Goal: Task Accomplishment & Management: Manage account settings

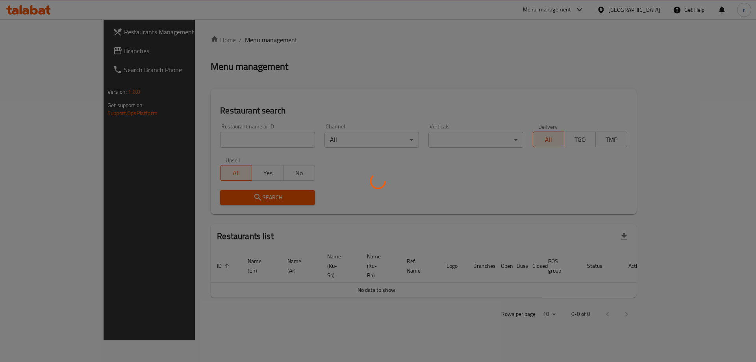
scroll to position [0, 16]
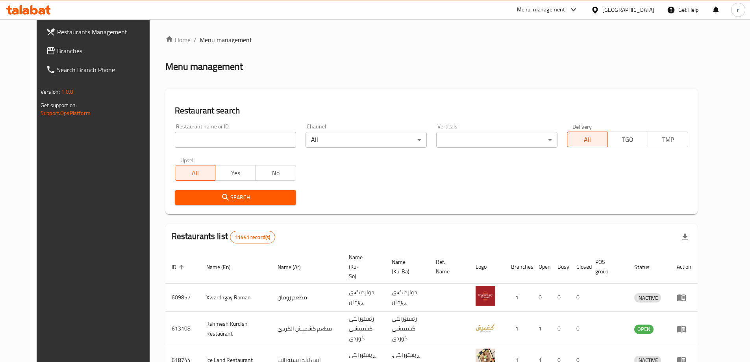
click at [186, 143] on input "search" at bounding box center [235, 140] width 121 height 16
paste input "651108"
type input "651108"
click at [200, 199] on span "Search" at bounding box center [235, 197] width 109 height 10
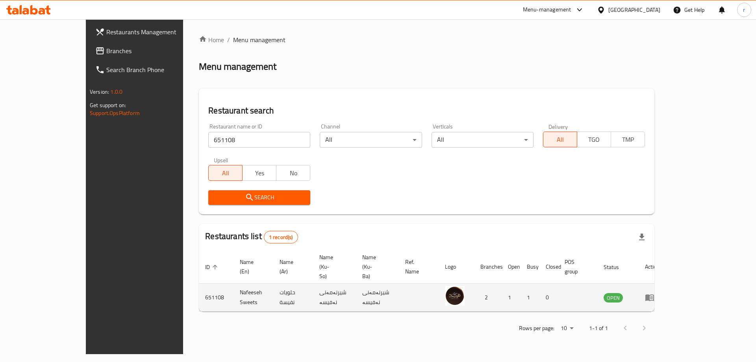
click at [654, 292] on icon "enhanced table" at bounding box center [649, 296] width 9 height 9
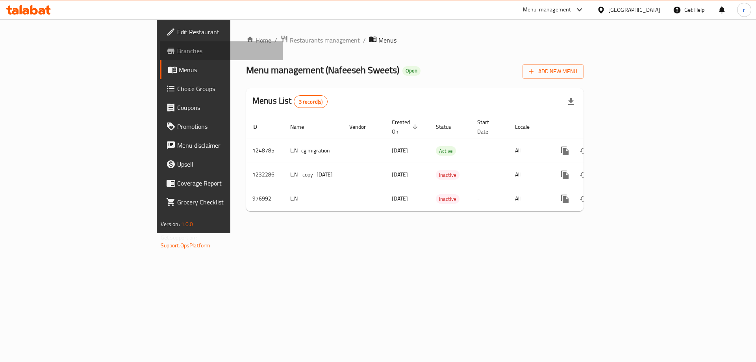
click at [177, 50] on span "Branches" at bounding box center [227, 50] width 100 height 9
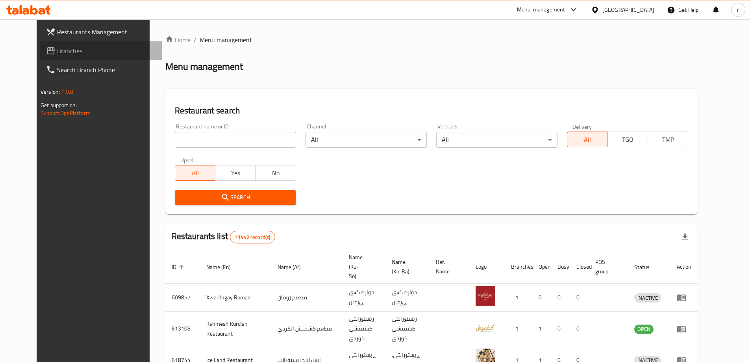
click at [57, 46] on span "Branches" at bounding box center [106, 50] width 98 height 9
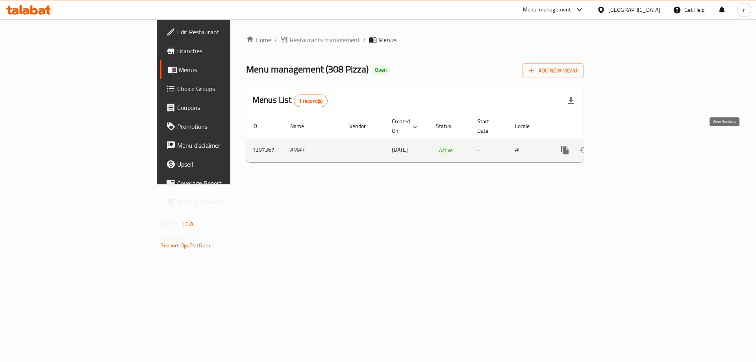
click at [626, 145] on icon "enhanced table" at bounding box center [621, 149] width 9 height 9
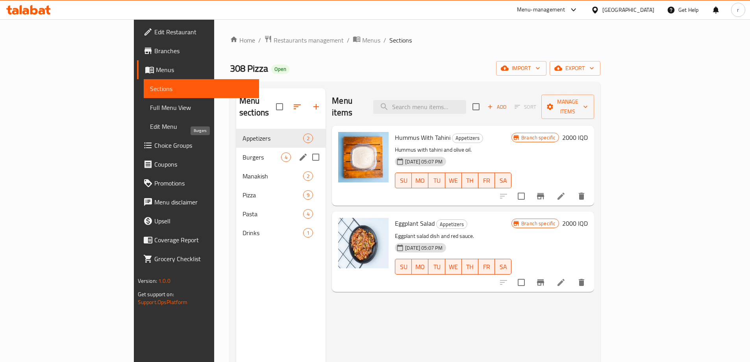
click at [242, 152] on span "Burgers" at bounding box center [261, 156] width 39 height 9
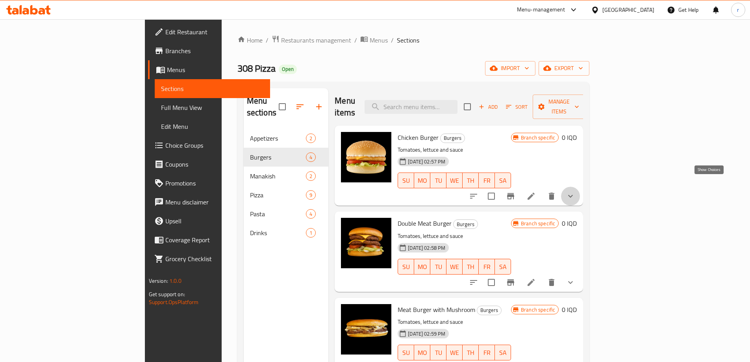
click at [575, 191] on icon "show more" at bounding box center [570, 195] width 9 height 9
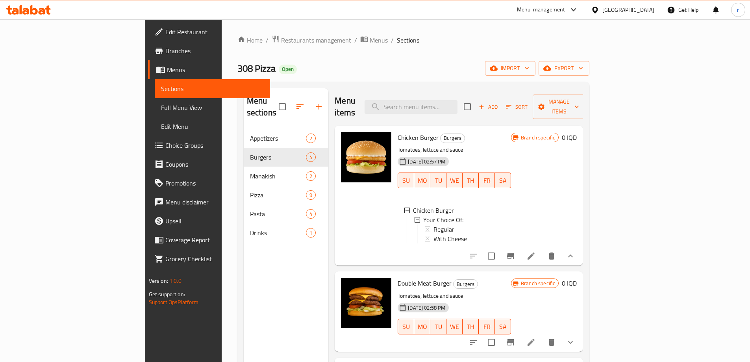
click at [499, 104] on span "Add" at bounding box center [487, 106] width 21 height 9
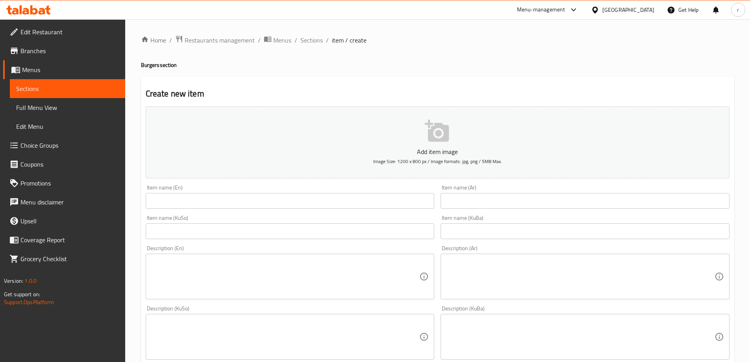
click at [180, 209] on div "Item name (En) Item name (En)" at bounding box center [289, 196] width 295 height 30
click at [180, 204] on input "text" at bounding box center [290, 201] width 289 height 16
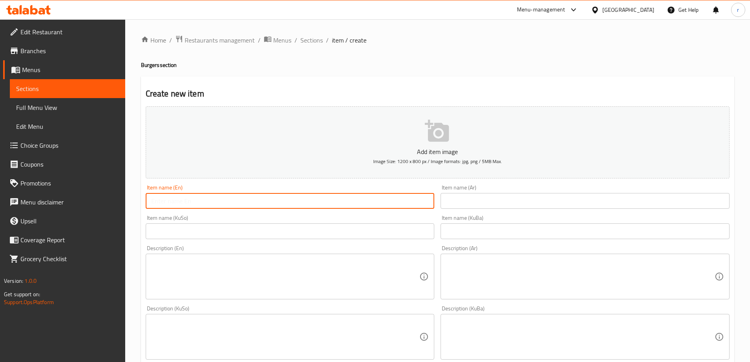
paste input "Meat Burger"
type input "Meat Burger"
click at [465, 204] on input "text" at bounding box center [584, 201] width 289 height 16
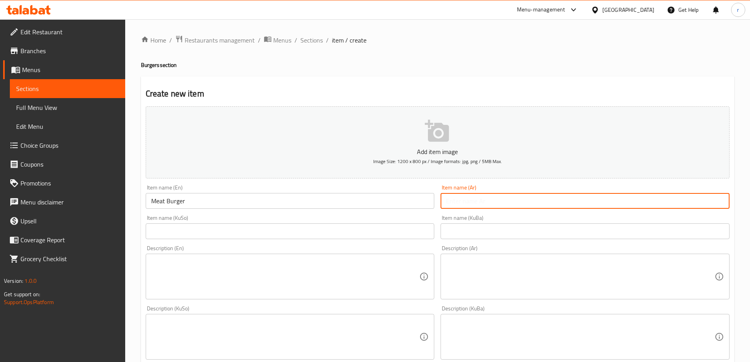
paste input "برجر لحم"
type input "برجر لحم"
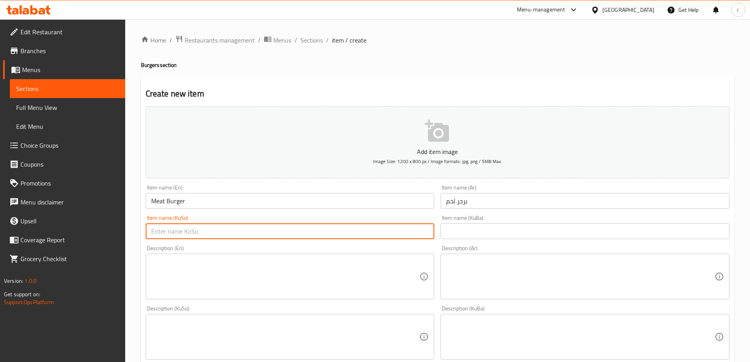
click at [335, 229] on input "text" at bounding box center [290, 231] width 289 height 16
paste input "بەرگری گۆشت"
type input "بەرگری گۆشت"
click at [470, 227] on input "text" at bounding box center [584, 231] width 289 height 16
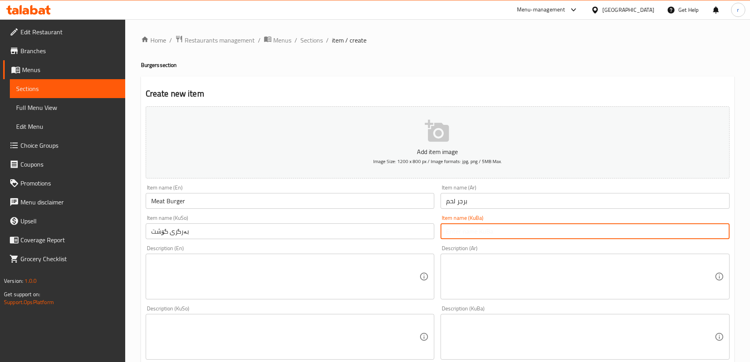
paste input "بەرگری گۆشت"
type input "بەرگری گۆشت"
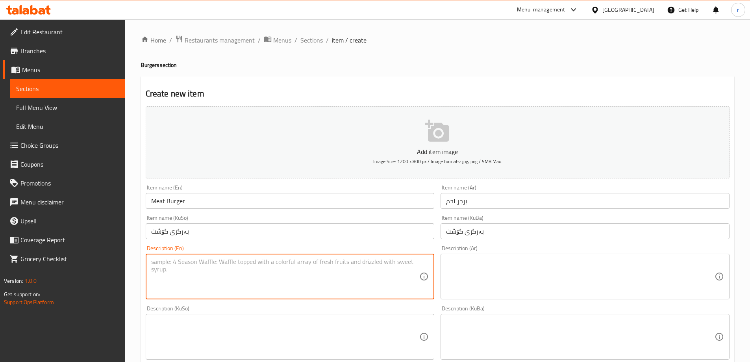
click at [209, 284] on textarea at bounding box center [285, 276] width 268 height 37
paste textarea "Meat burger with sauce, tomato and lettuce"
type textarea "Meat burger with sauce, tomato and lettuce"
click at [501, 265] on textarea at bounding box center [580, 276] width 268 height 37
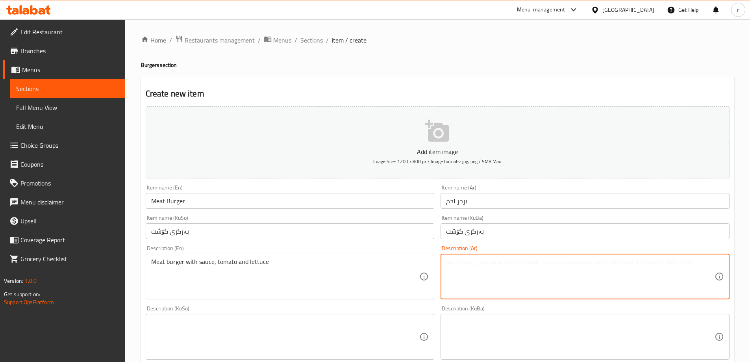
paste textarea "برجر لحم مع صلصة، طماطة وخس"
type textarea "برجر لحم مع صلصة، طماطة وخس"
click at [287, 355] on textarea at bounding box center [285, 336] width 268 height 37
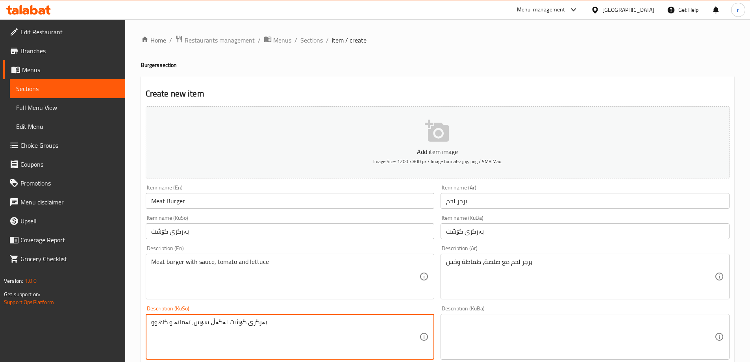
type textarea "بەرگری گۆشت لەگەڵ سۆس، تەماتە و کاهوو"
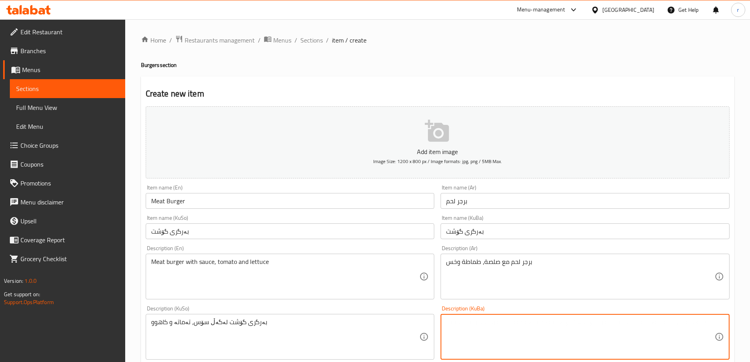
paste textarea "بەرگری گۆشت لەگەڵ سۆس، تەماتە و کاهوو"
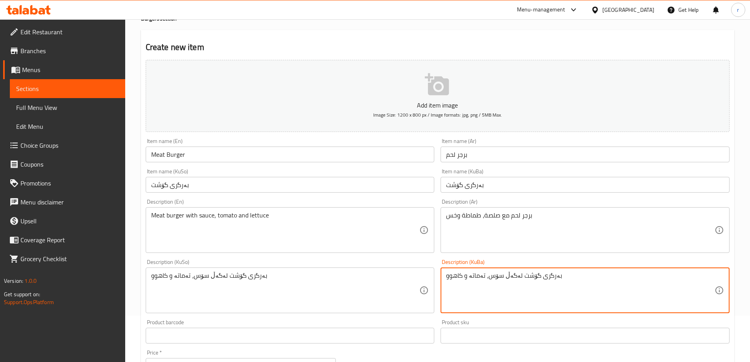
scroll to position [66, 0]
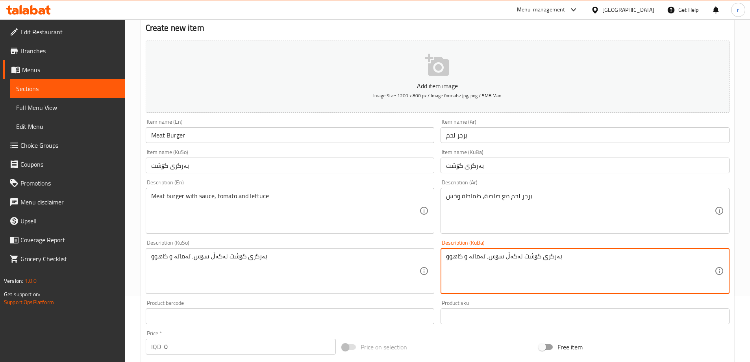
type textarea "بەرگری گۆشت لەگەڵ سۆس، تەماتە و کاهوو"
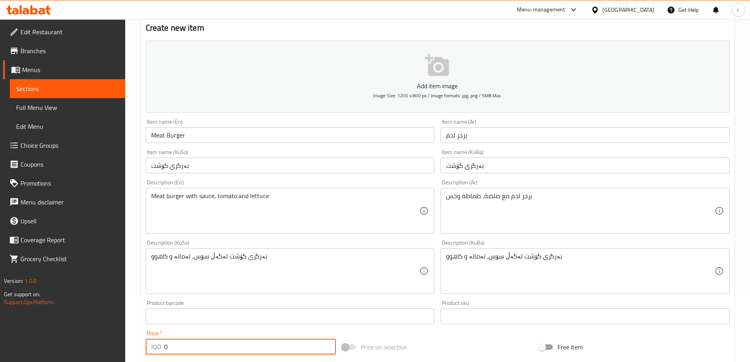
drag, startPoint x: 179, startPoint y: 346, endPoint x: 101, endPoint y: 351, distance: 78.1
click at [101, 351] on div "Edit Restaurant Branches Menus Sections Full Menu View Edit Menu Choice Groups …" at bounding box center [375, 267] width 750 height 627
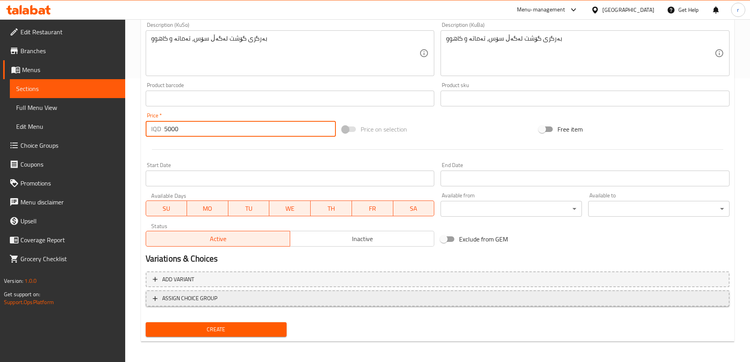
scroll to position [285, 0]
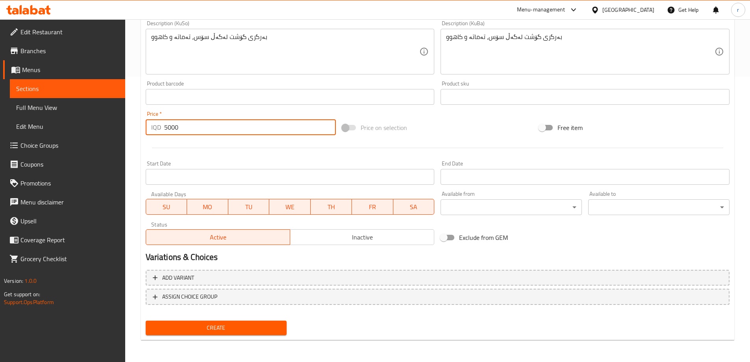
type input "5000"
click at [225, 325] on span "Create" at bounding box center [216, 328] width 129 height 10
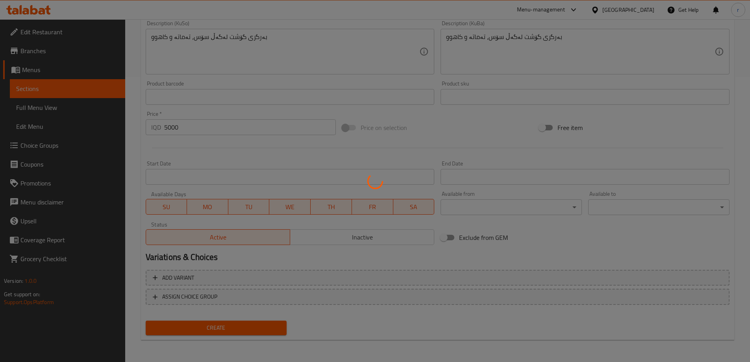
type input "0"
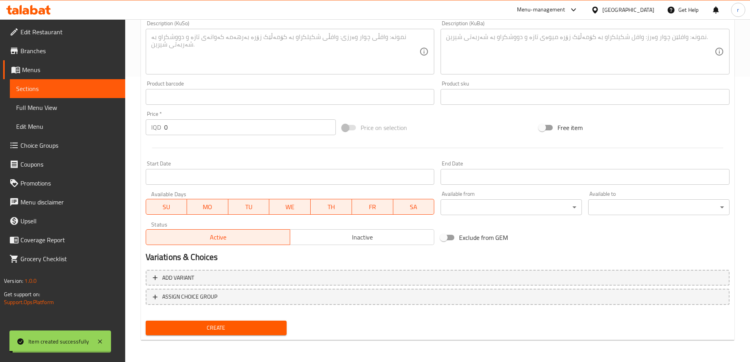
click at [57, 149] on span "Choice Groups" at bounding box center [69, 145] width 98 height 9
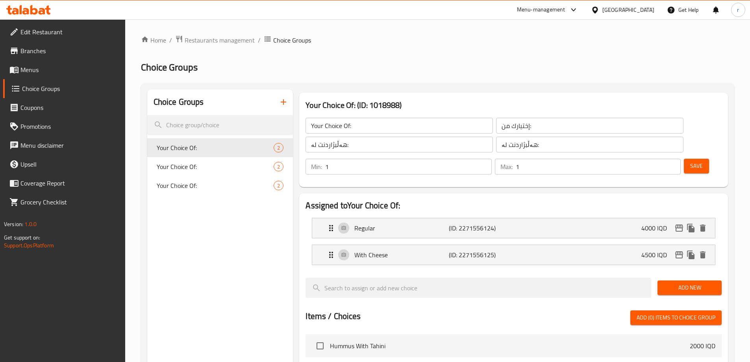
click at [281, 105] on icon "button" at bounding box center [283, 101] width 9 height 9
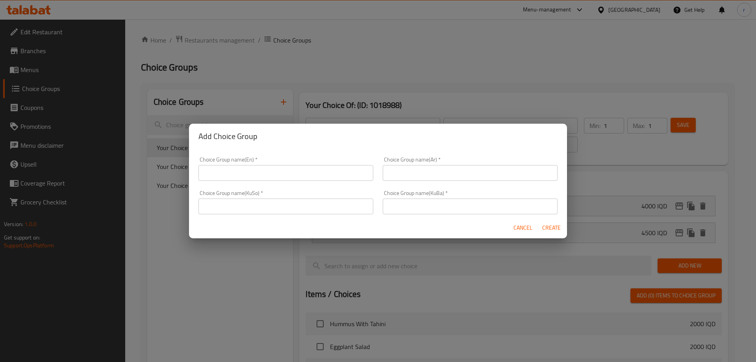
drag, startPoint x: 231, startPoint y: 168, endPoint x: 231, endPoint y: 177, distance: 9.1
click at [231, 168] on input "text" at bounding box center [285, 173] width 175 height 16
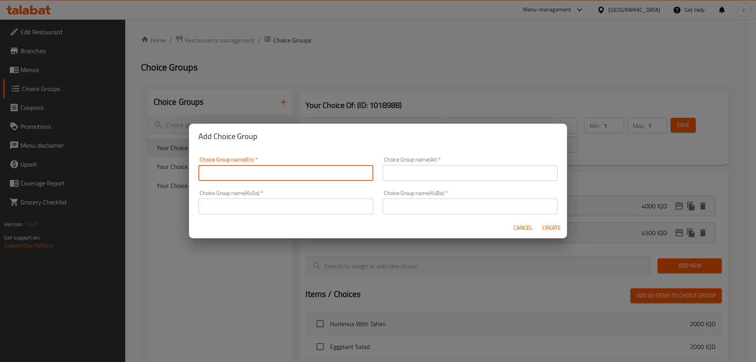
type input "Add On's:"
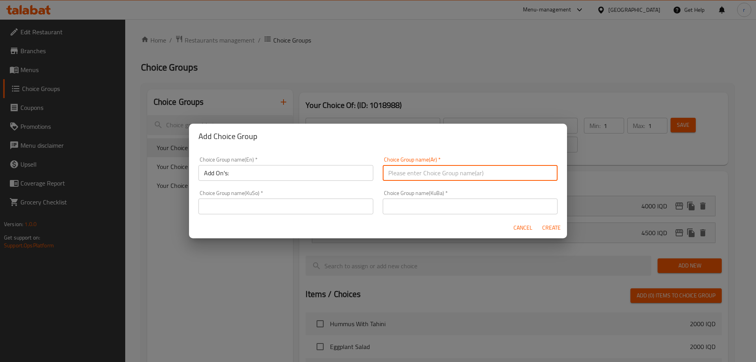
click at [437, 177] on input "text" at bounding box center [470, 173] width 175 height 16
type input "الإضافات:"
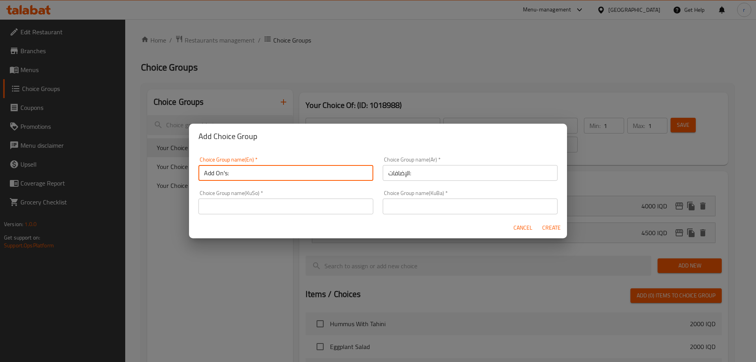
click at [262, 168] on input "Add On's:" at bounding box center [285, 173] width 175 height 16
click at [224, 211] on input "text" at bounding box center [285, 206] width 175 height 16
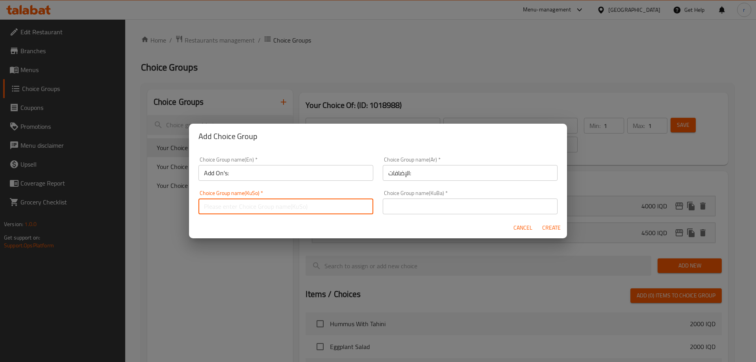
type input "زیادە:"
click at [416, 207] on input "text" at bounding box center [470, 206] width 175 height 16
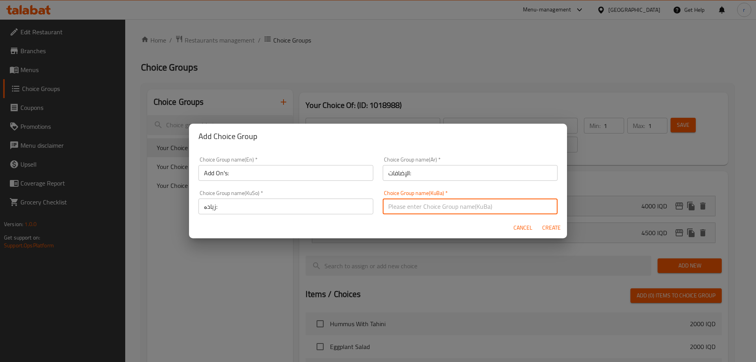
drag, startPoint x: 557, startPoint y: 231, endPoint x: 528, endPoint y: 249, distance: 34.2
click at [557, 231] on span "Create" at bounding box center [551, 228] width 19 height 10
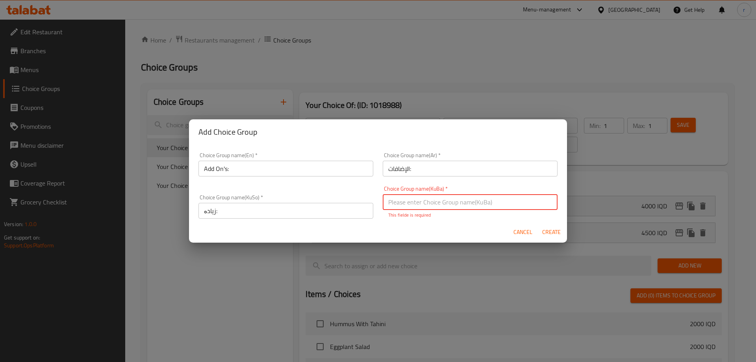
click at [437, 201] on input "text" at bounding box center [470, 202] width 175 height 16
type input "زیادە:"
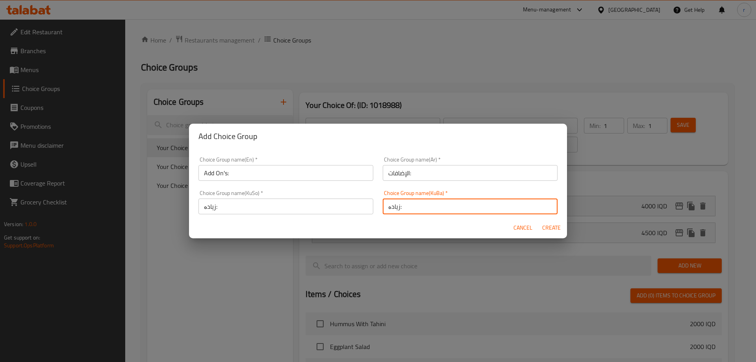
click at [551, 231] on span "Create" at bounding box center [551, 228] width 19 height 10
type input "Add On's:"
type input "الإضافات:"
type input "زیادە:"
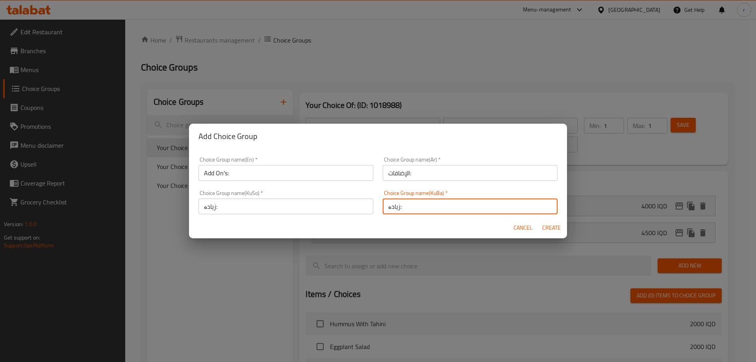
type input "0"
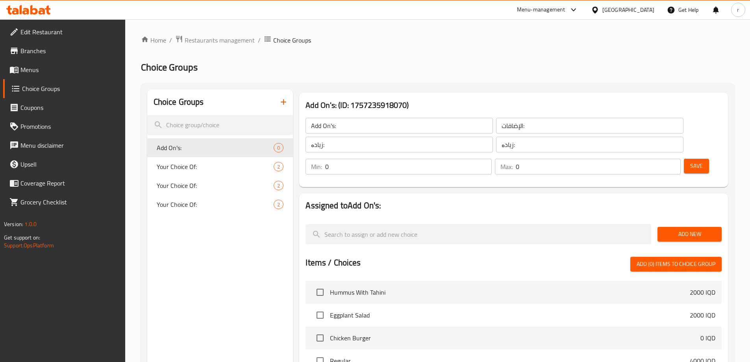
click at [684, 159] on button "Save" at bounding box center [696, 166] width 25 height 15
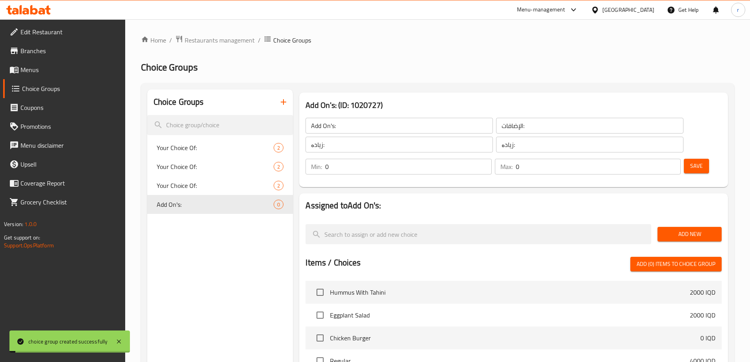
click at [678, 227] on button "Add New" at bounding box center [689, 234] width 64 height 15
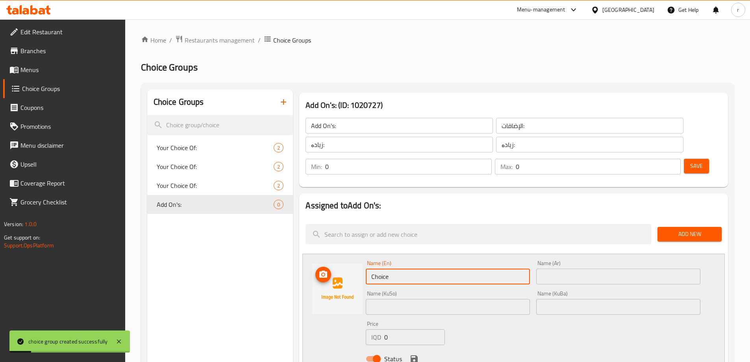
drag, startPoint x: 341, startPoint y: 255, endPoint x: 313, endPoint y: 253, distance: 28.0
click at [313, 253] on div "Name (En) Choice Name (En) Name (Ar) Name (Ar) Name (KuSo) Name (KuSo) Name (Ku…" at bounding box center [513, 312] width 422 height 119
type input "With Cheese"
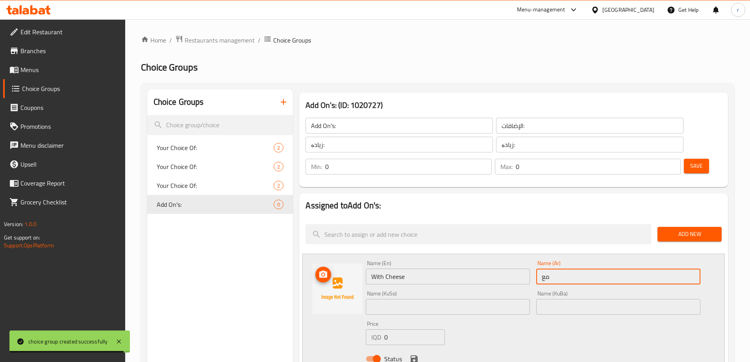
type input "مع جبنة"
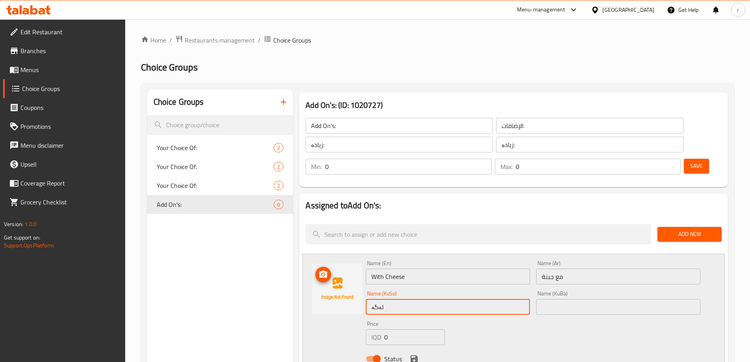
type input "لەگەڵ پەنیر"
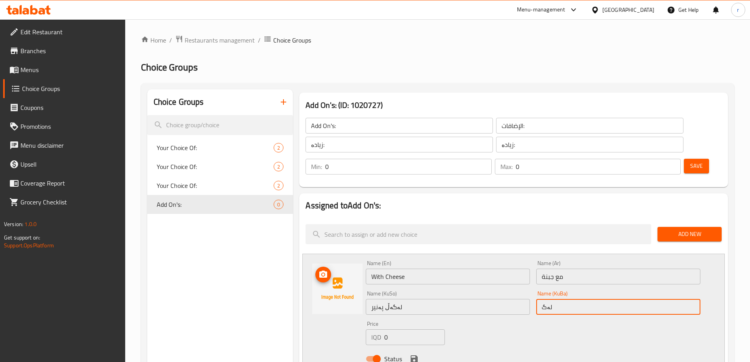
type input "لەگەڵ پەنیر"
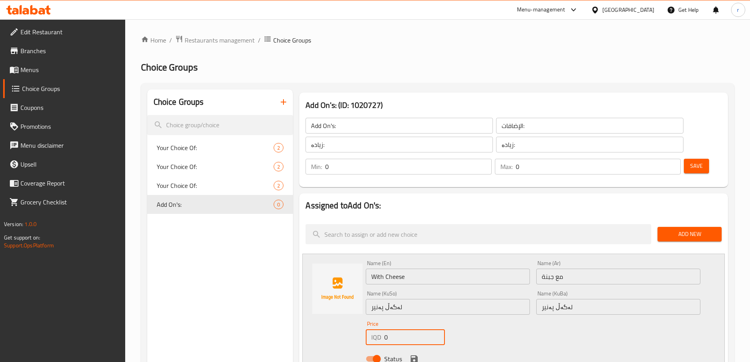
drag, startPoint x: 399, startPoint y: 319, endPoint x: 381, endPoint y: 318, distance: 18.5
click at [381, 329] on div "IQD 0 Price" at bounding box center [405, 337] width 79 height 16
type input "4"
type input "500"
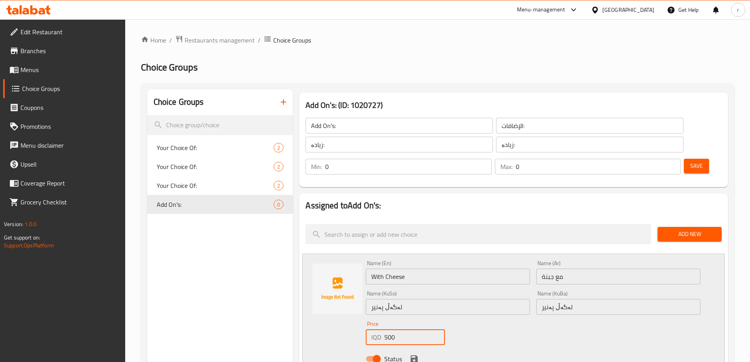
click at [416, 355] on icon "save" at bounding box center [413, 358] width 7 height 7
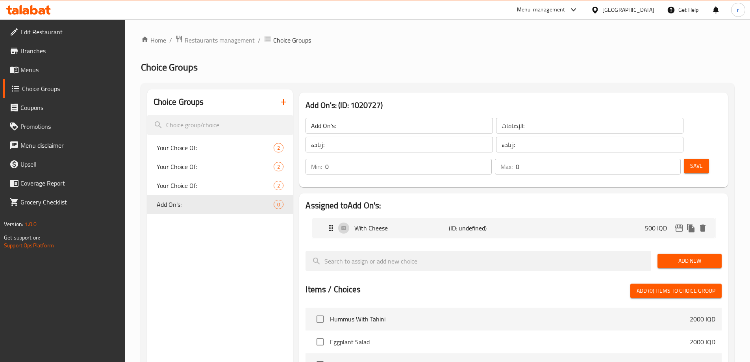
click at [690, 161] on span "Save" at bounding box center [696, 166] width 13 height 10
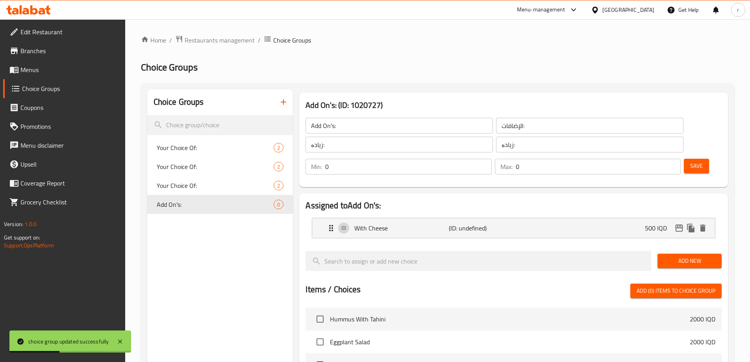
click at [690, 161] on span "Save" at bounding box center [696, 166] width 13 height 10
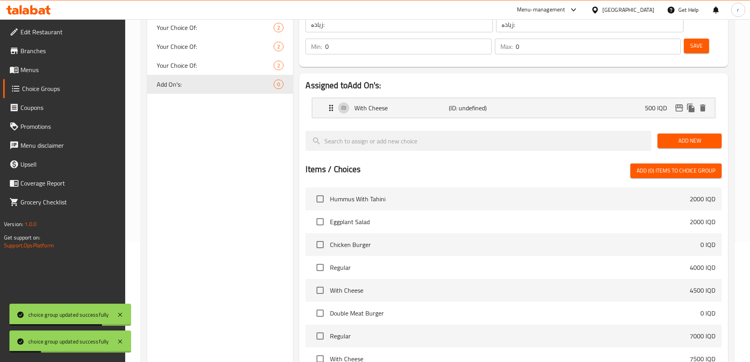
scroll to position [131, 0]
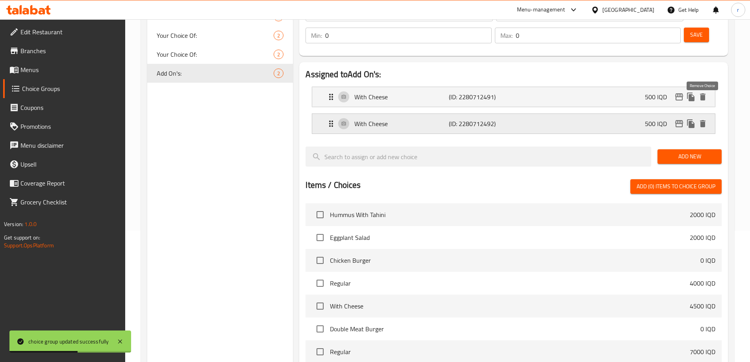
click at [701, 120] on icon "delete" at bounding box center [703, 123] width 6 height 7
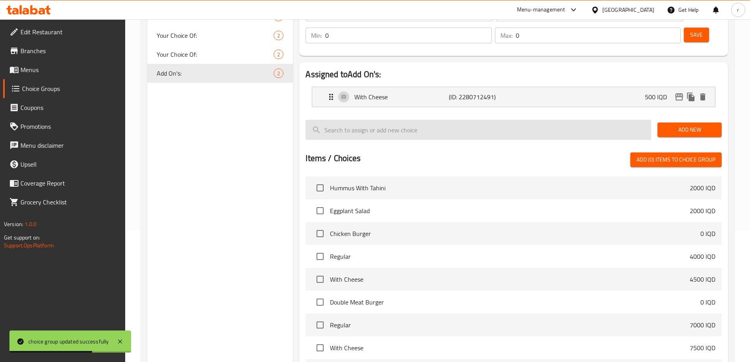
scroll to position [0, 0]
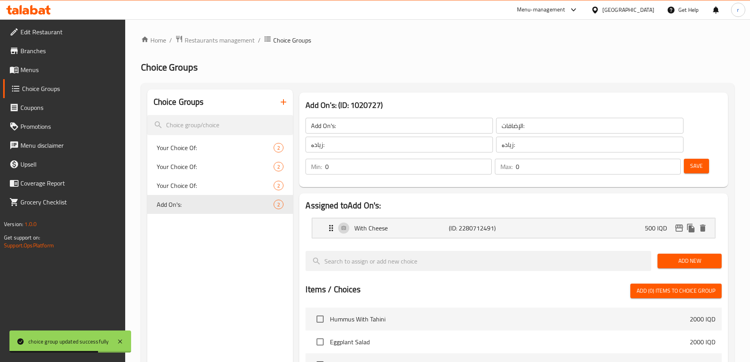
click at [690, 161] on span "Save" at bounding box center [696, 166] width 13 height 10
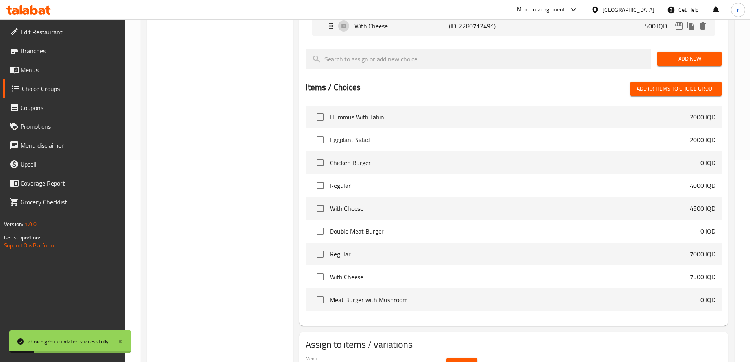
scroll to position [224, 0]
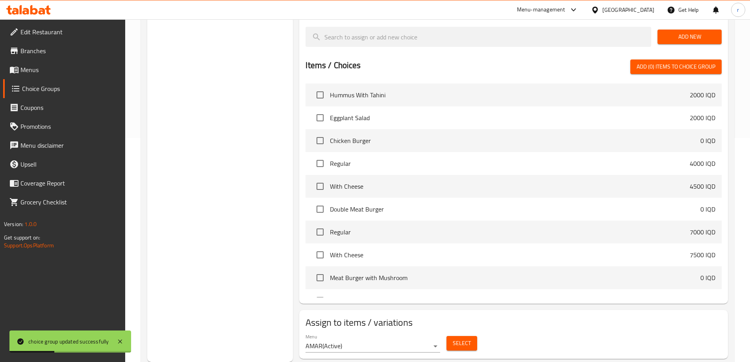
click at [459, 338] on span "Select" at bounding box center [462, 343] width 18 height 10
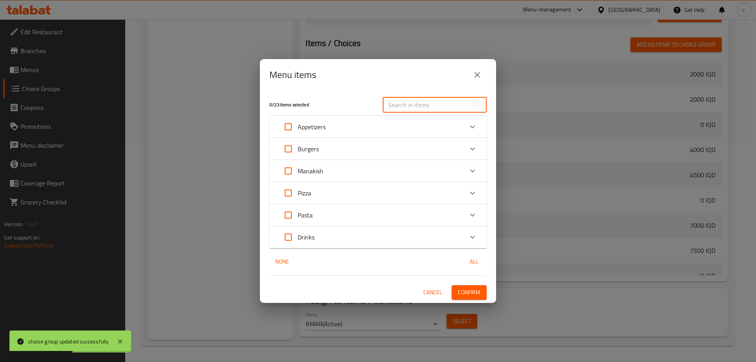
click at [416, 103] on input "text" at bounding box center [426, 105] width 86 height 16
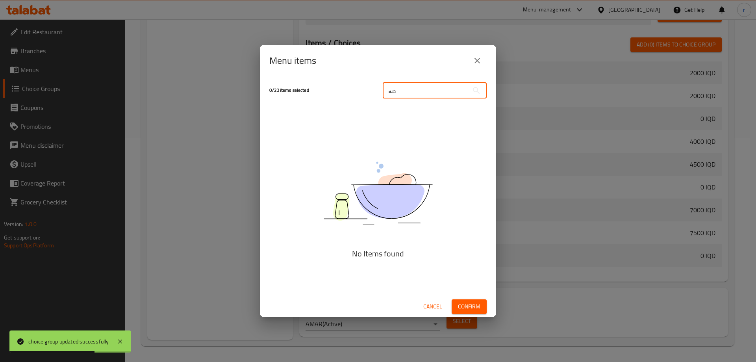
type input "م"
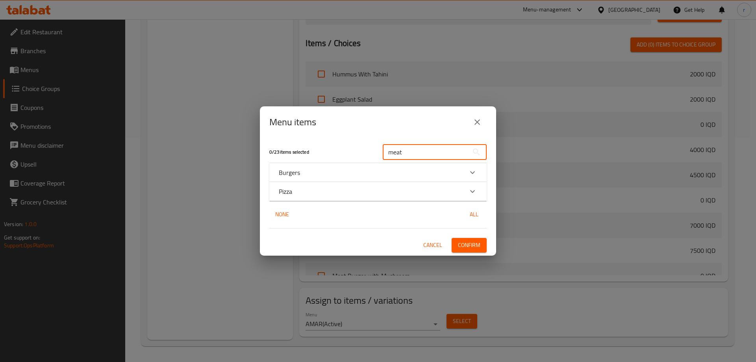
type input "meat"
click at [331, 179] on div "Burgers" at bounding box center [377, 172] width 217 height 19
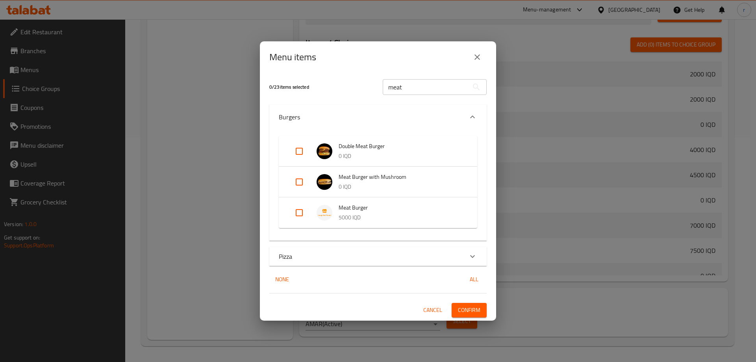
click at [307, 213] on input "Expand" at bounding box center [299, 212] width 19 height 19
checkbox input "true"
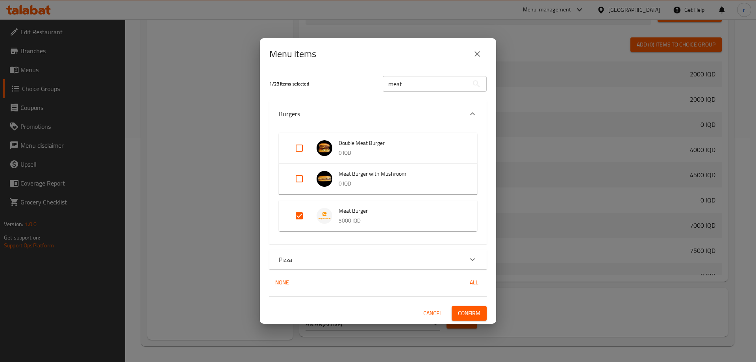
click at [455, 314] on button "Confirm" at bounding box center [468, 313] width 35 height 15
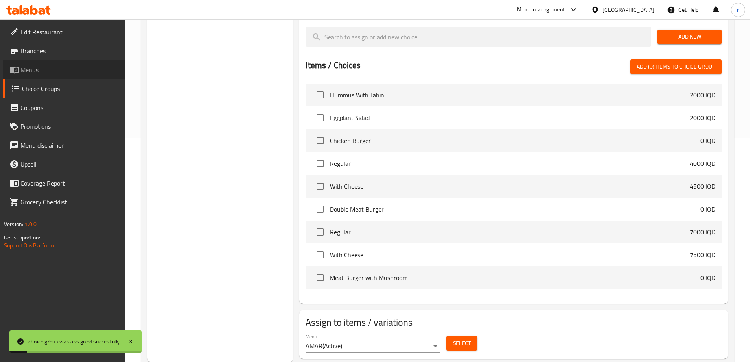
click at [42, 68] on span "Menus" at bounding box center [69, 69] width 98 height 9
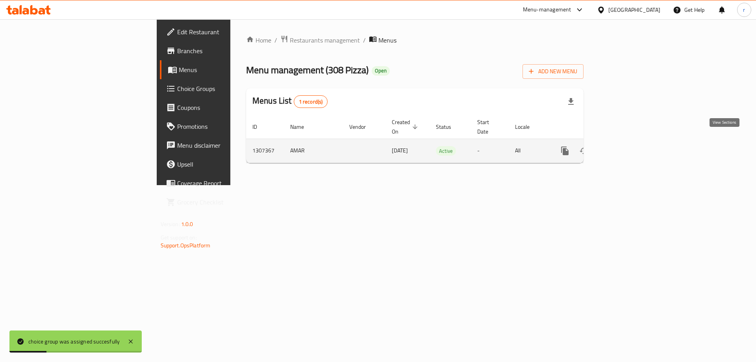
click at [626, 146] on icon "enhanced table" at bounding box center [621, 150] width 9 height 9
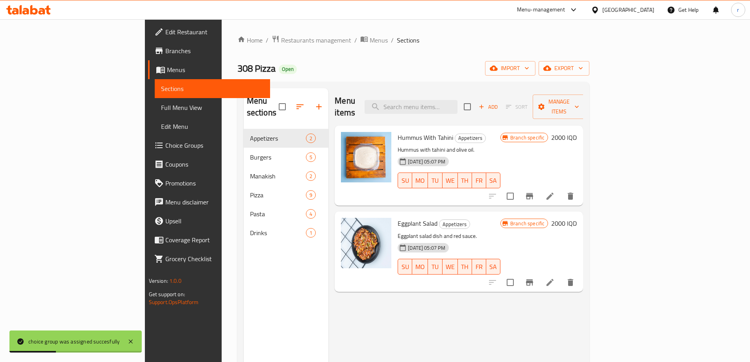
click at [161, 104] on span "Full Menu View" at bounding box center [212, 107] width 103 height 9
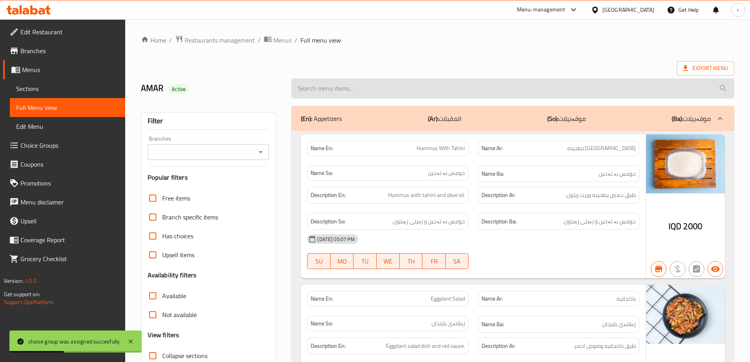
click at [388, 91] on input "search" at bounding box center [512, 88] width 443 height 20
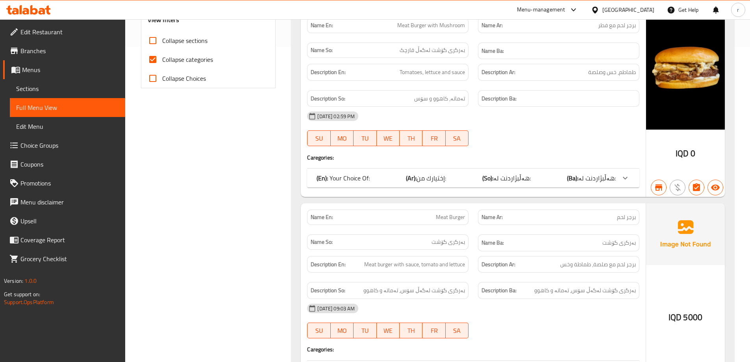
scroll to position [263, 0]
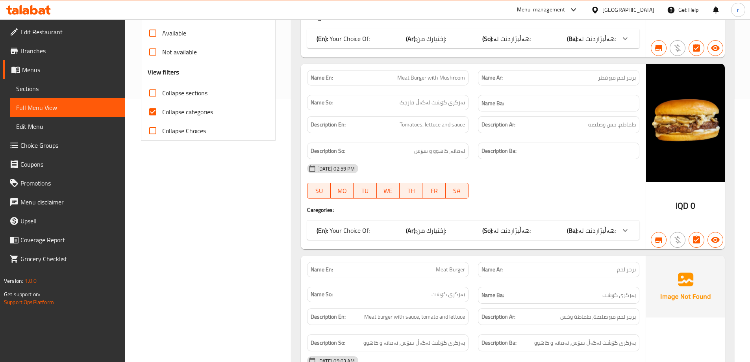
type input "meat"
click at [207, 112] on span "Collapse categories" at bounding box center [187, 111] width 51 height 9
click at [162, 112] on input "Collapse categories" at bounding box center [152, 111] width 19 height 19
checkbox input "false"
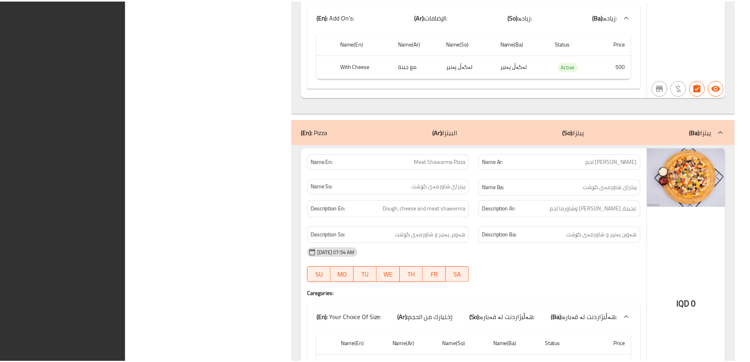
scroll to position [939, 0]
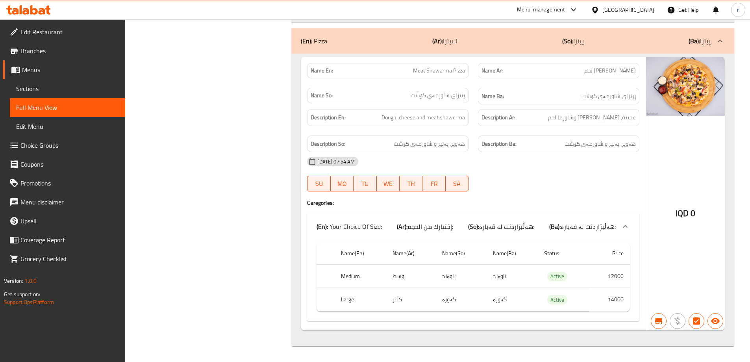
click at [44, 5] on icon at bounding box center [28, 9] width 44 height 9
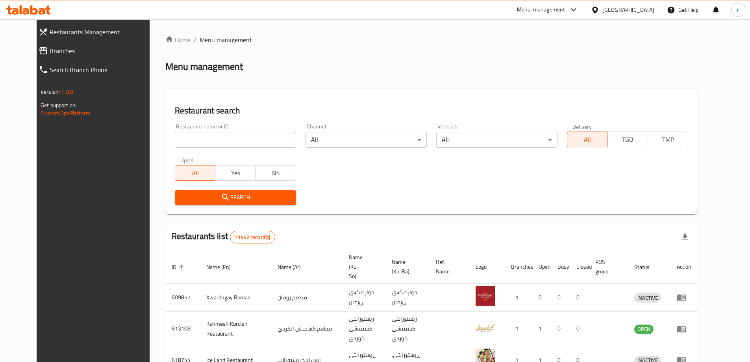
click at [182, 138] on input "search" at bounding box center [235, 140] width 121 height 16
paste input "704020"
type input "704020"
click at [190, 199] on span "Search" at bounding box center [235, 197] width 109 height 10
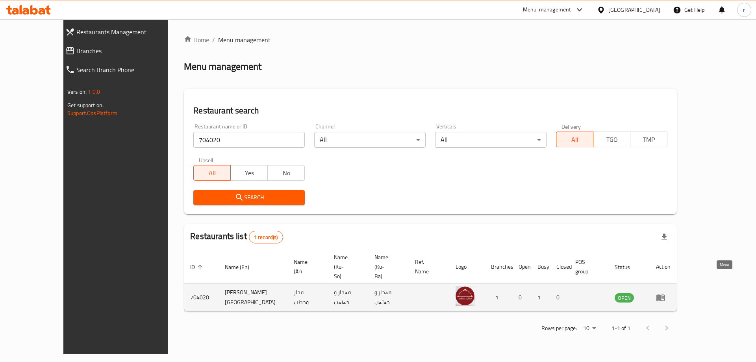
click at [665, 294] on icon "enhanced table" at bounding box center [660, 297] width 9 height 7
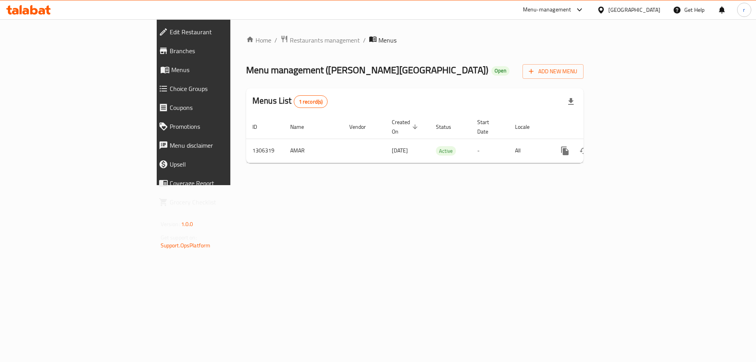
click at [170, 52] on span "Branches" at bounding box center [223, 50] width 107 height 9
